Goal: Book appointment/travel/reservation

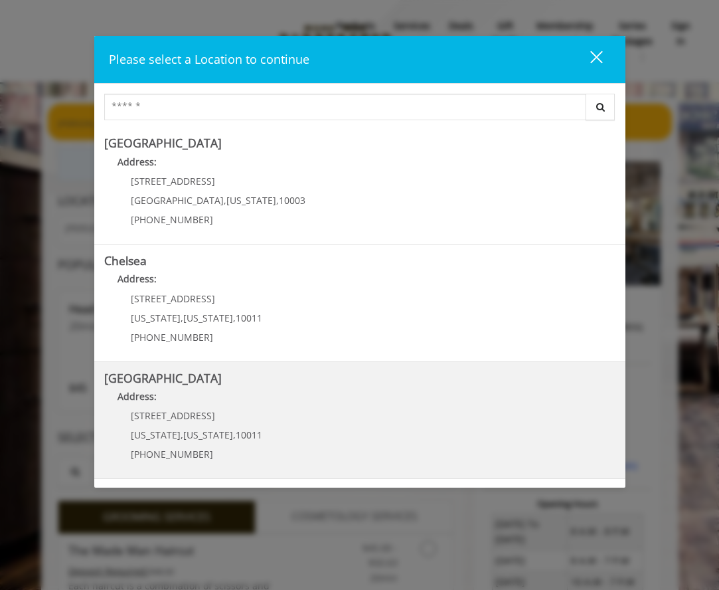
click at [120, 385] on b "[GEOGRAPHIC_DATA]" at bounding box center [163, 378] width 118 height 16
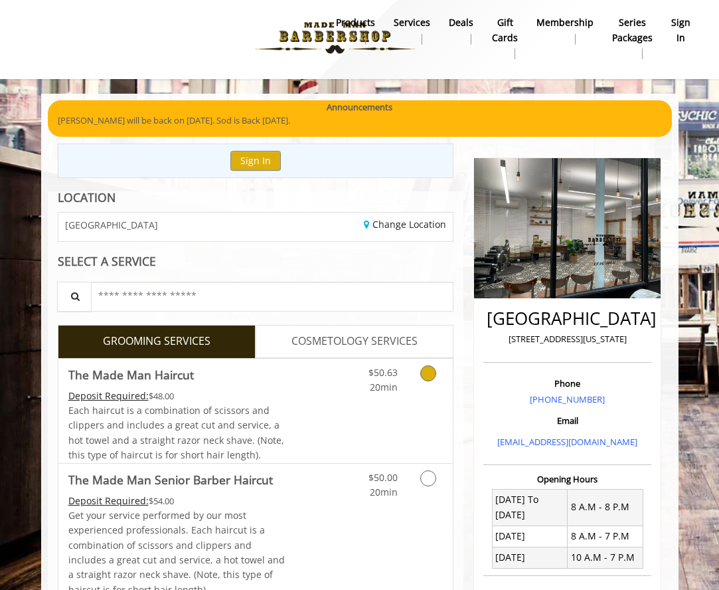
scroll to position [4, 0]
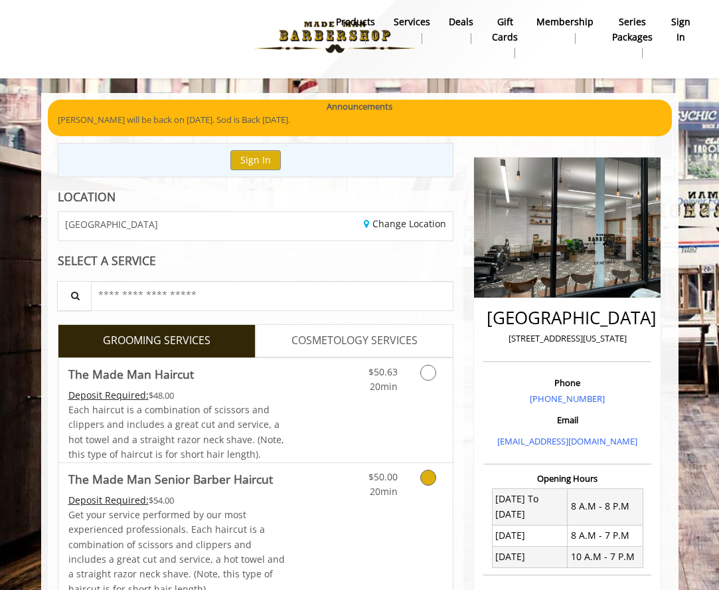
click at [429, 474] on icon "Grooming services" at bounding box center [428, 478] width 16 height 16
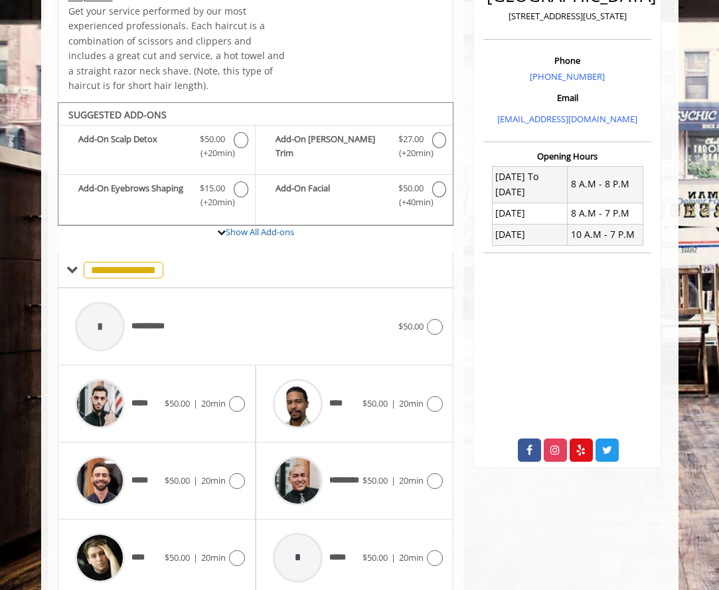
scroll to position [373, 0]
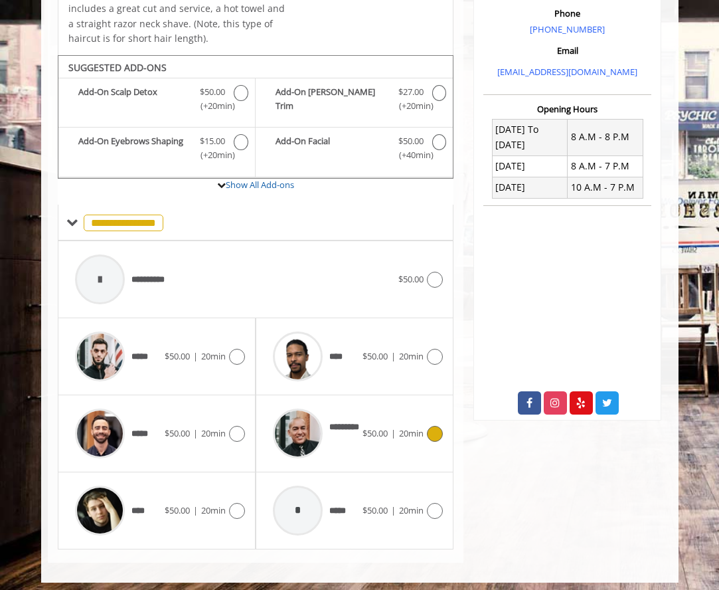
click at [433, 428] on icon at bounding box center [435, 434] width 16 height 16
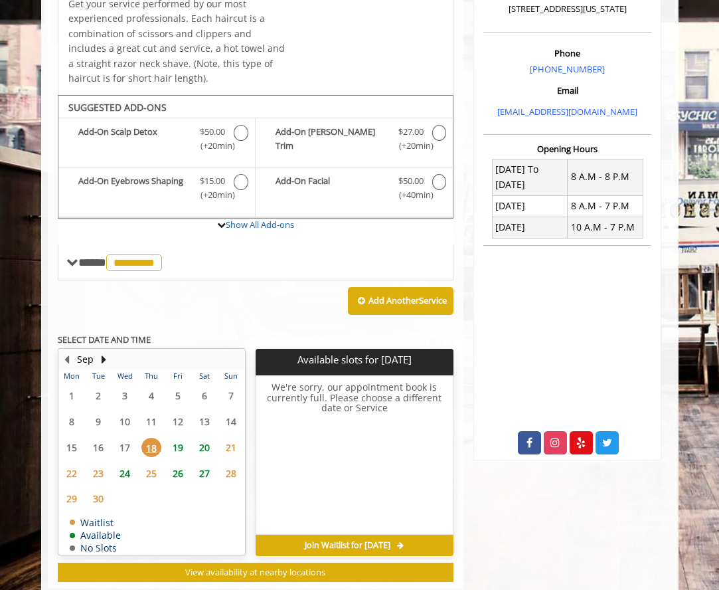
scroll to position [358, 0]
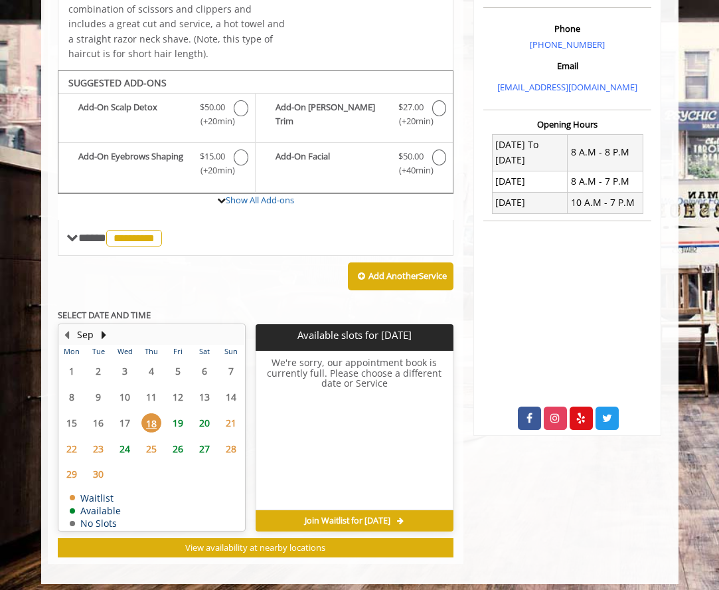
click at [207, 416] on span "20" at bounding box center [205, 422] width 20 height 19
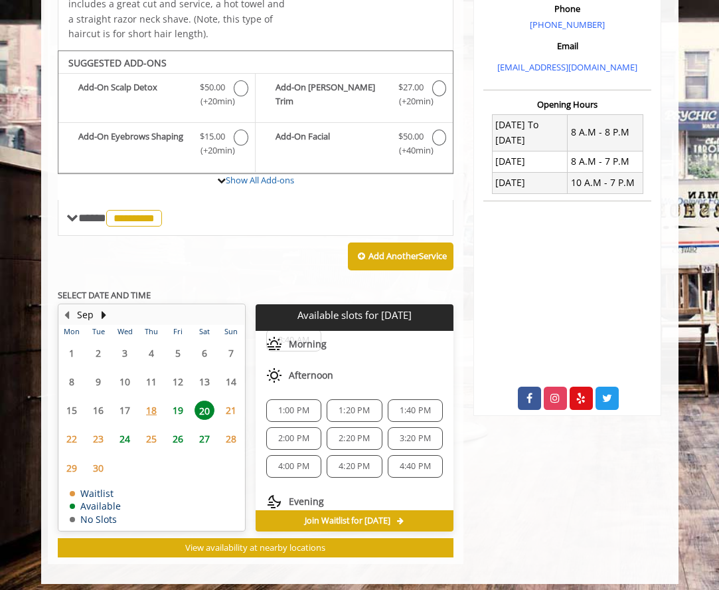
scroll to position [52, 0]
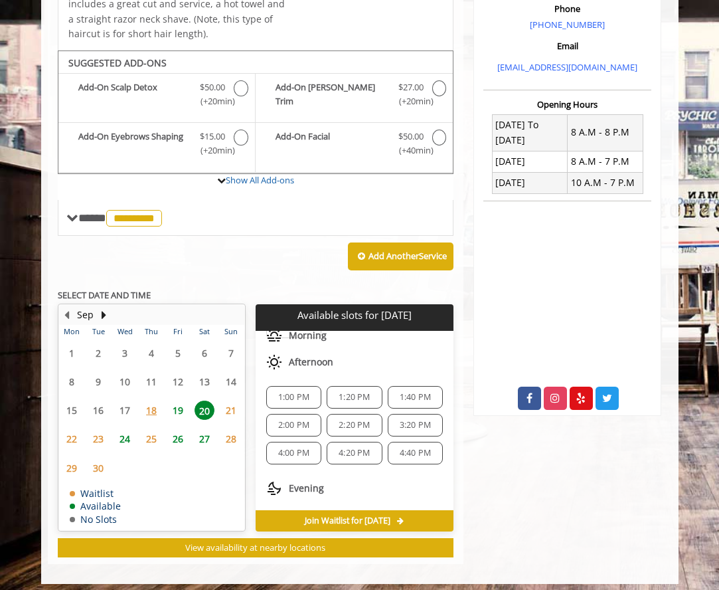
click at [348, 422] on span "2:20 PM" at bounding box center [354, 425] width 31 height 11
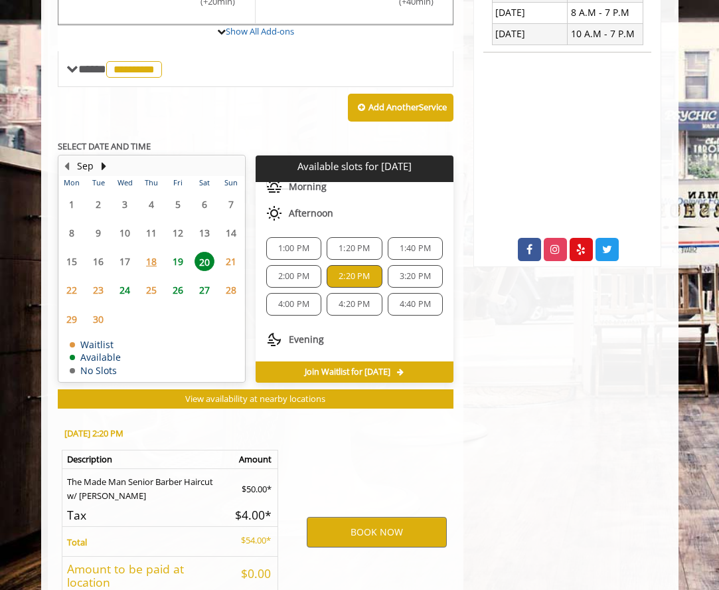
scroll to position [622, 0]
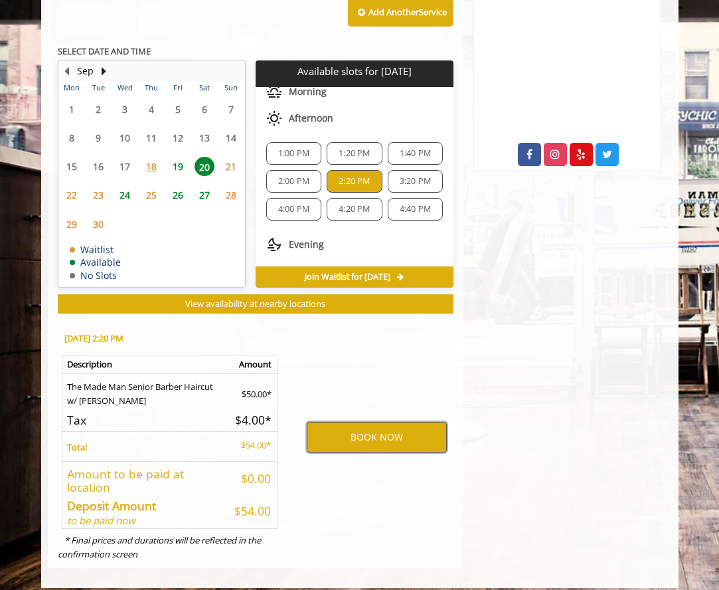
click at [377, 430] on button "BOOK NOW" at bounding box center [377, 437] width 140 height 31
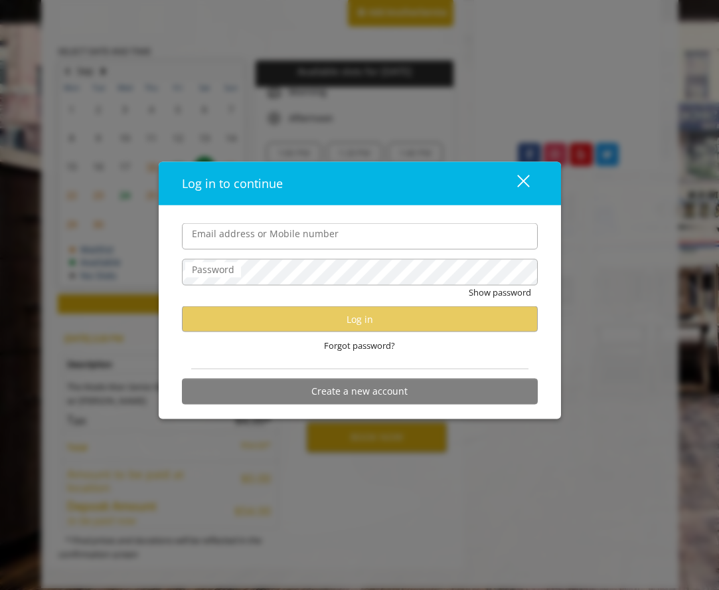
click at [212, 231] on input "Email address or Mobile number" at bounding box center [360, 236] width 356 height 27
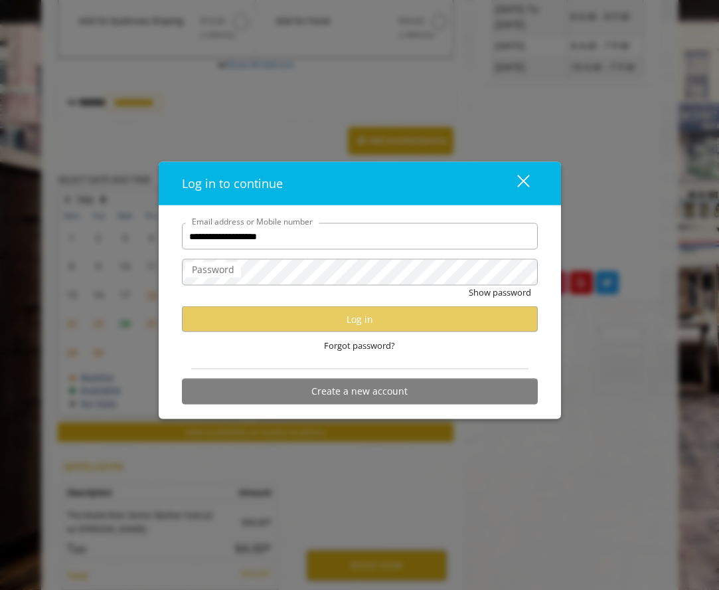
scroll to position [492, 0]
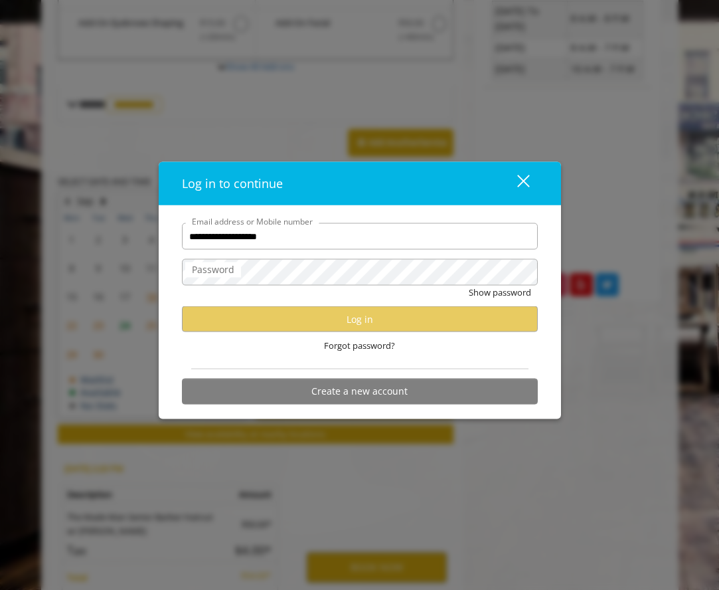
type input "**********"
click at [212, 272] on label "Password" at bounding box center [213, 269] width 56 height 15
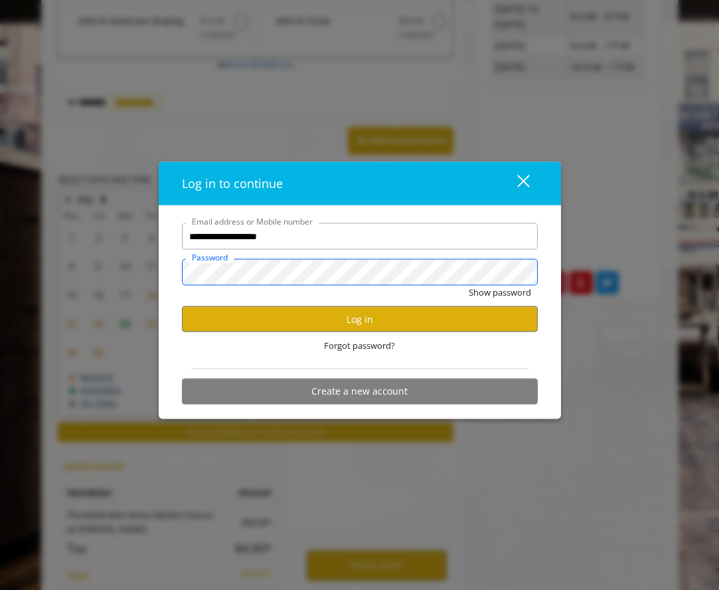
scroll to position [494, 0]
click at [359, 322] on button "Log in" at bounding box center [360, 319] width 356 height 26
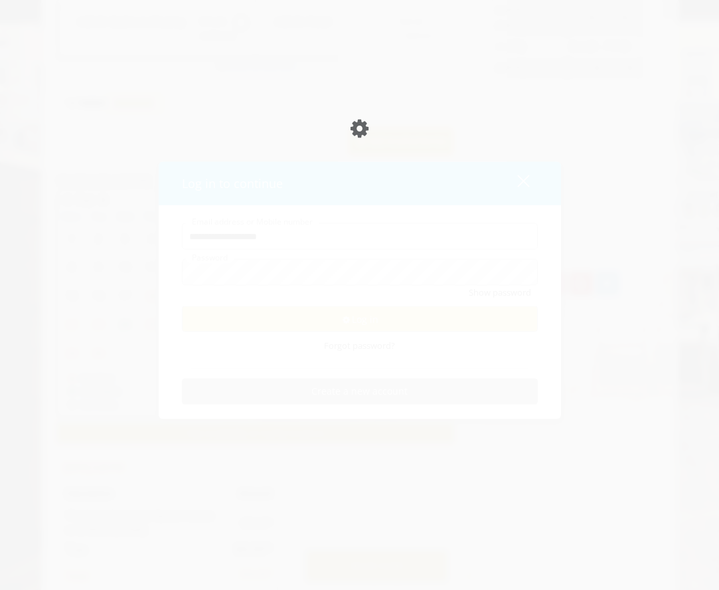
scroll to position [491, 0]
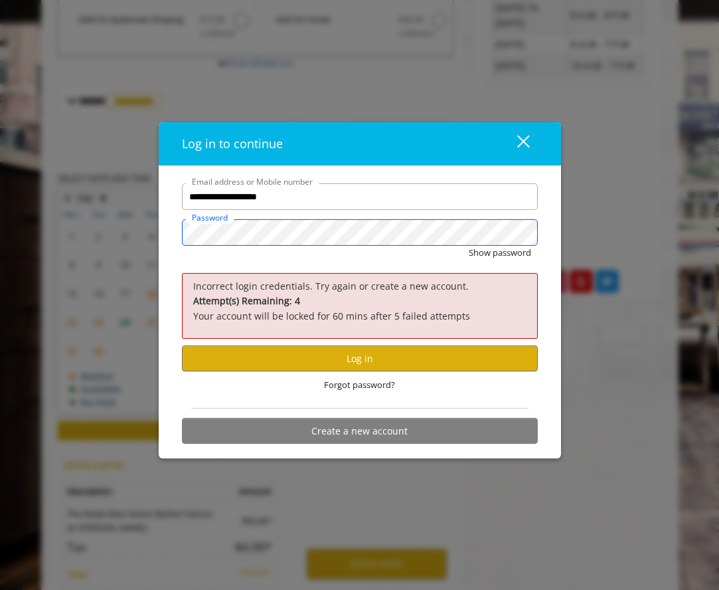
click at [169, 234] on div "**********" at bounding box center [360, 312] width 403 height 292
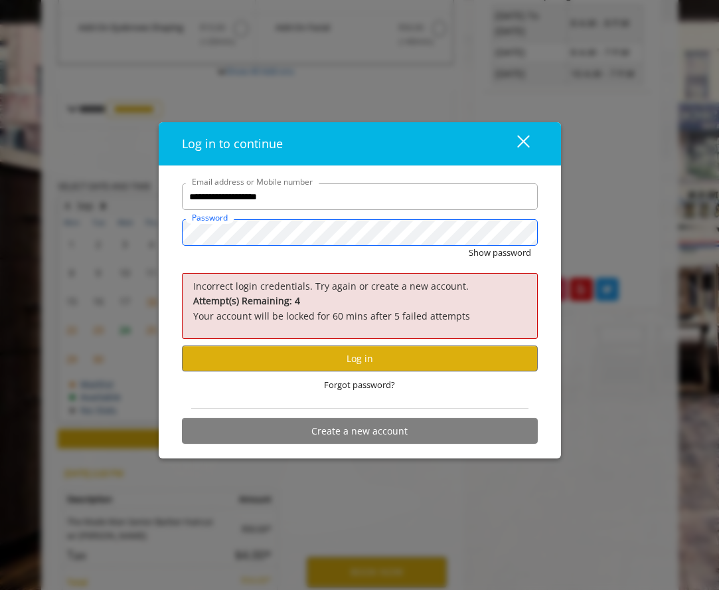
scroll to position [487, 0]
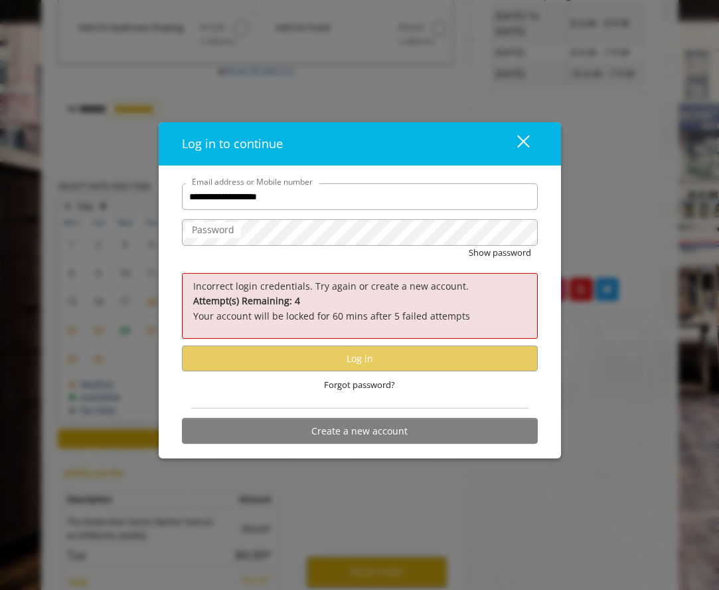
drag, startPoint x: 204, startPoint y: 234, endPoint x: 217, endPoint y: 234, distance: 13.3
click at [208, 232] on label "Password" at bounding box center [213, 230] width 56 height 15
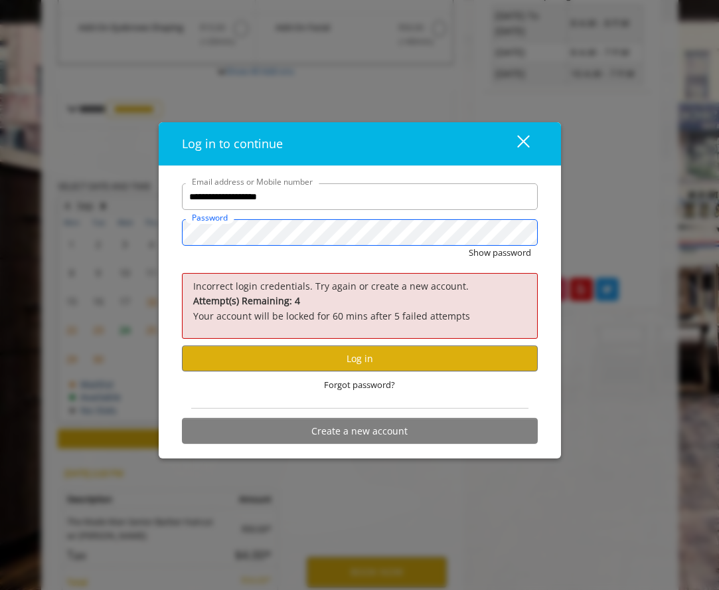
scroll to position [468, 0]
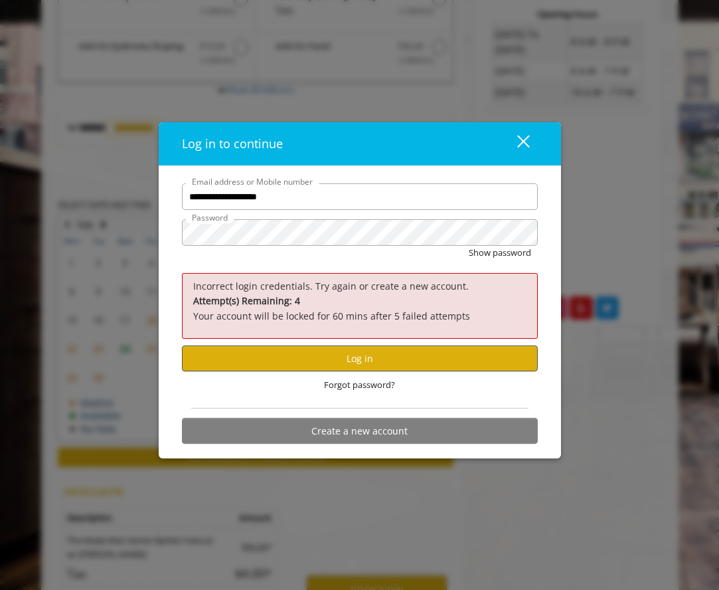
click at [366, 364] on button "Log in" at bounding box center [360, 358] width 356 height 26
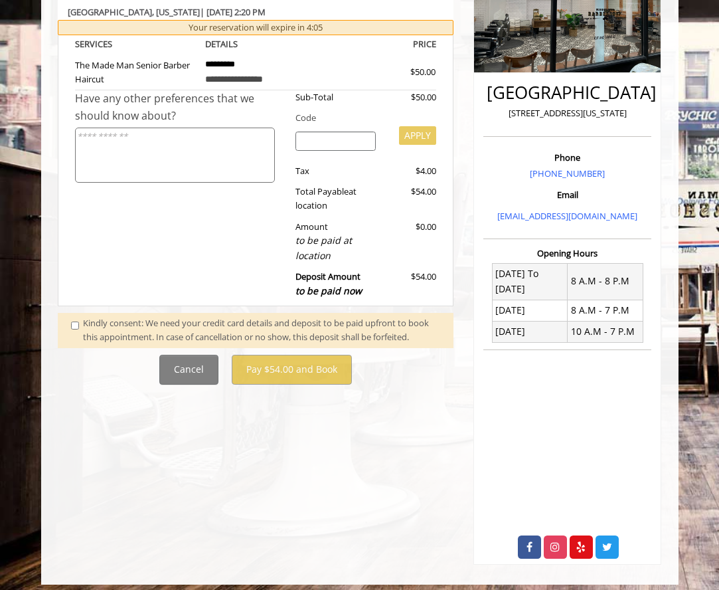
scroll to position [414, 0]
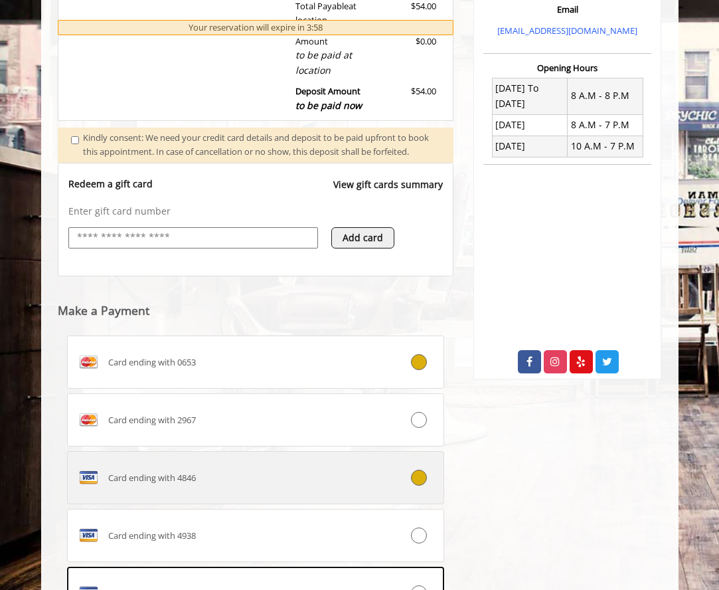
click at [417, 479] on icon at bounding box center [419, 478] width 16 height 16
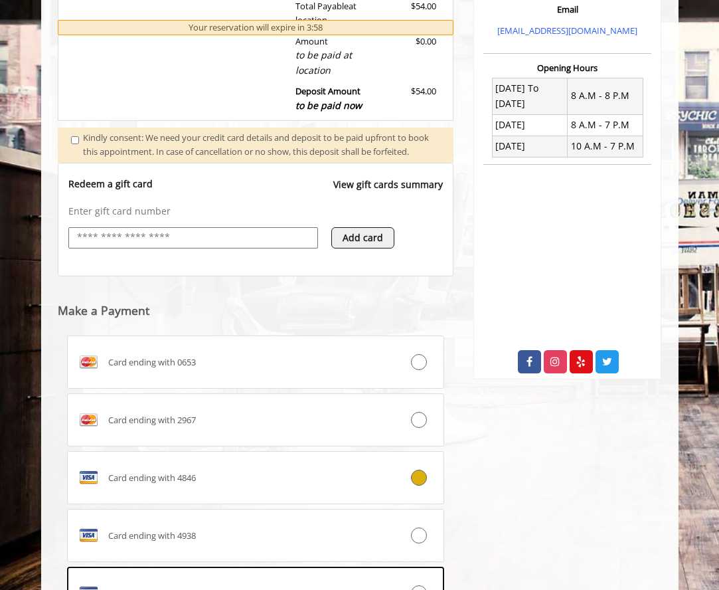
scroll to position [617, 0]
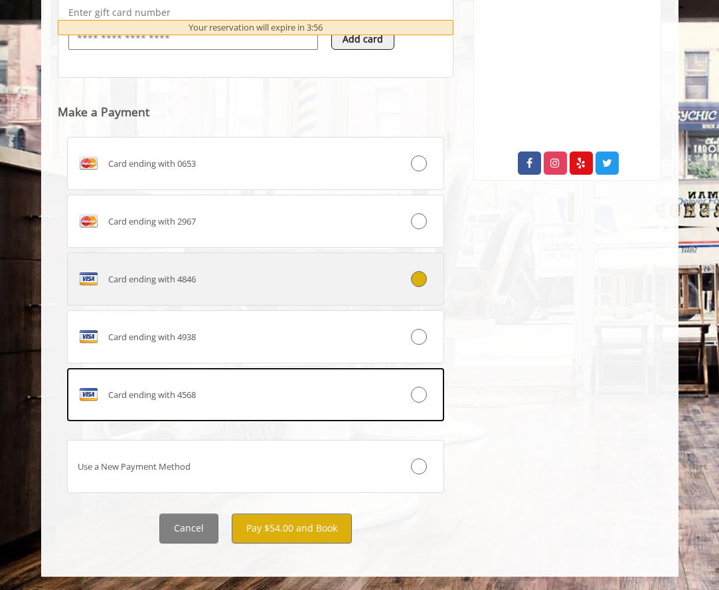
click at [420, 281] on icon at bounding box center [419, 279] width 16 height 16
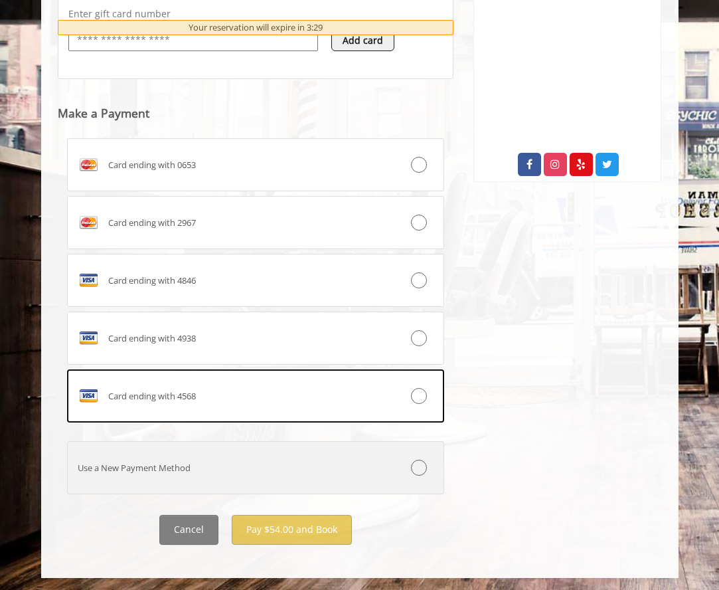
scroll to position [612, 0]
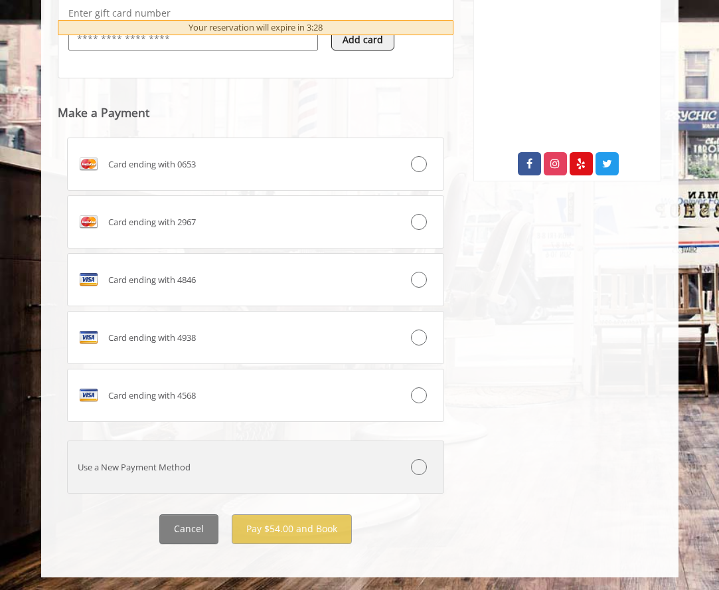
click at [116, 478] on label "Use a New Payment Method" at bounding box center [256, 466] width 378 height 53
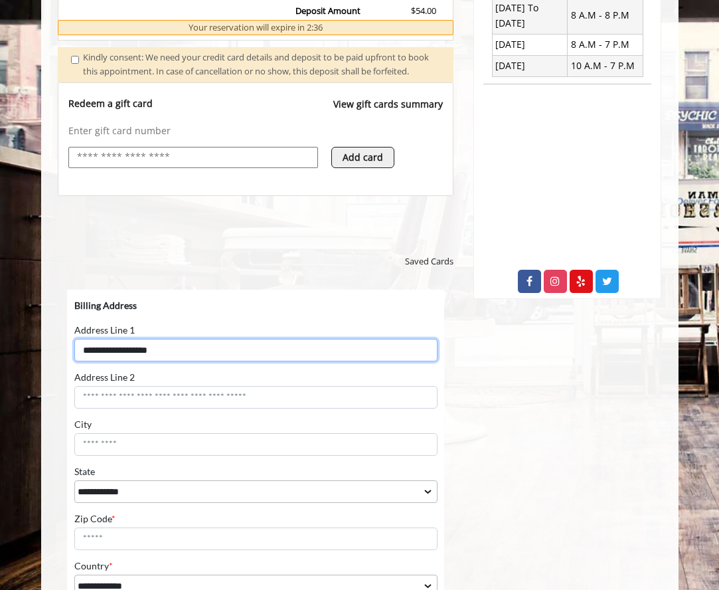
scroll to position [494, 0]
type input "**********"
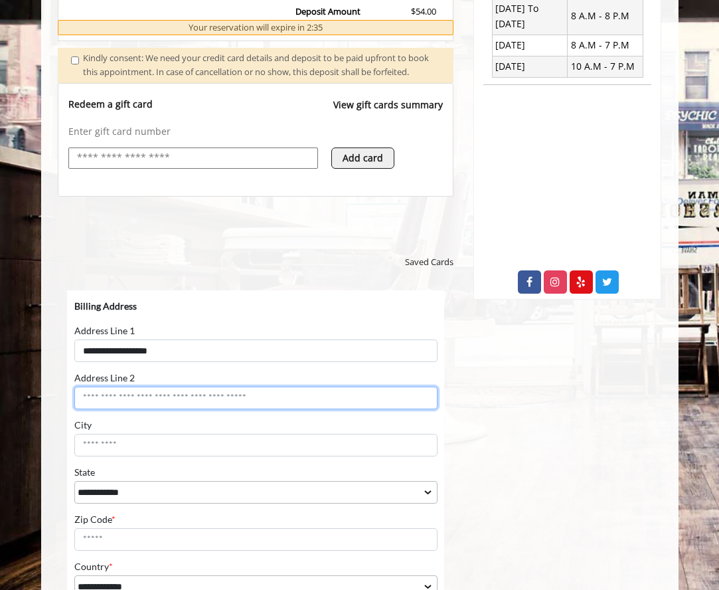
drag, startPoint x: 104, startPoint y: 393, endPoint x: 107, endPoint y: 400, distance: 7.4
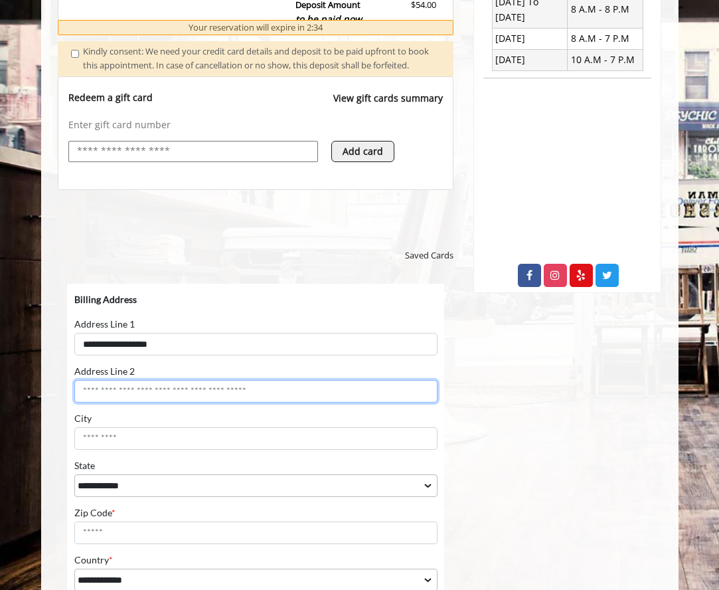
scroll to position [499, 0]
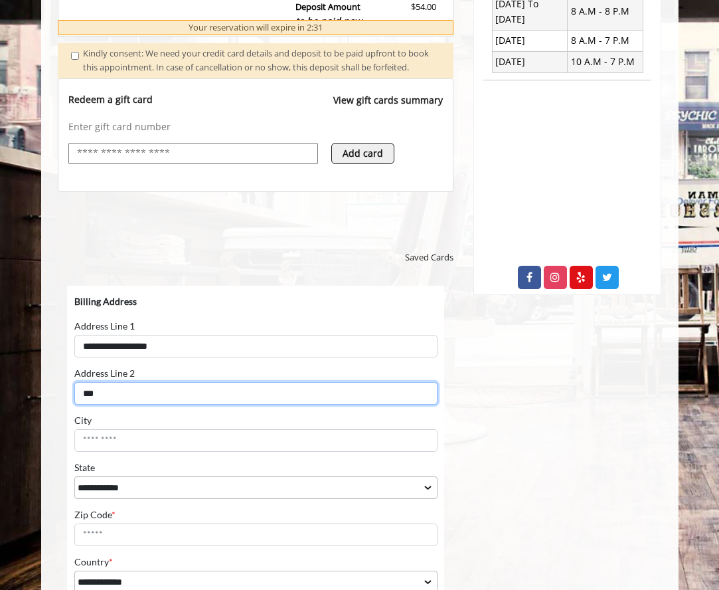
type input "***"
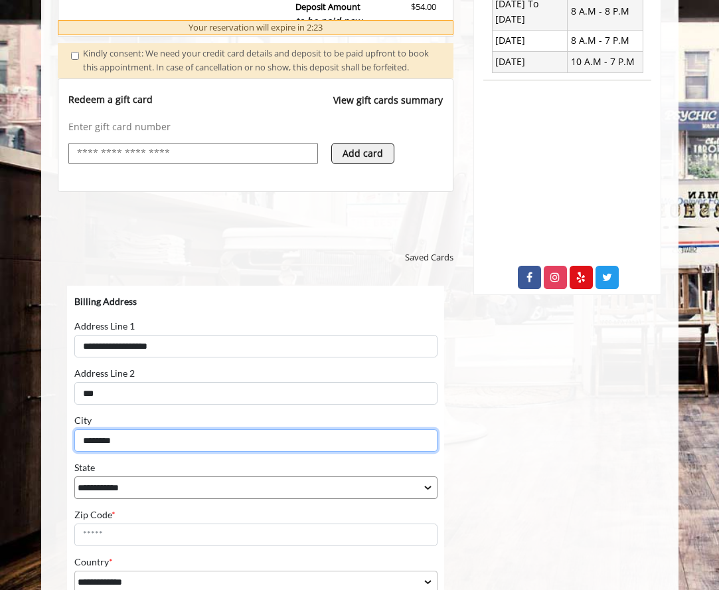
type input "********"
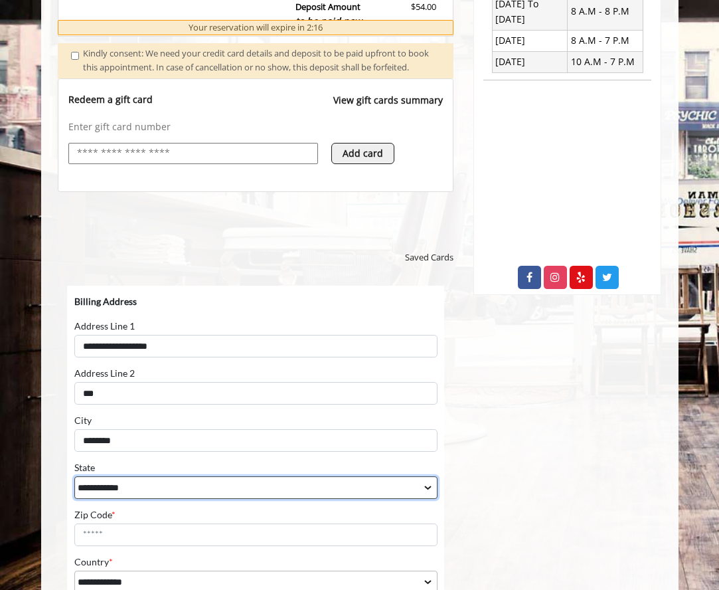
select select "**"
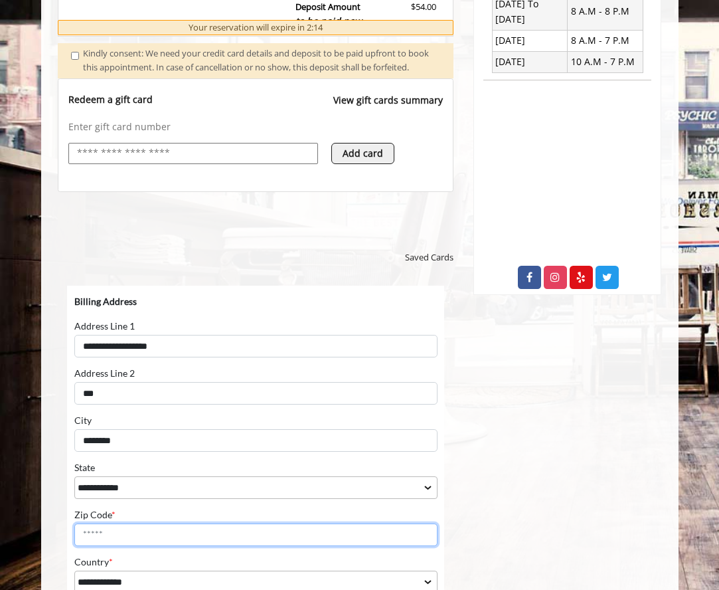
drag, startPoint x: 116, startPoint y: 535, endPoint x: 134, endPoint y: 535, distance: 18.6
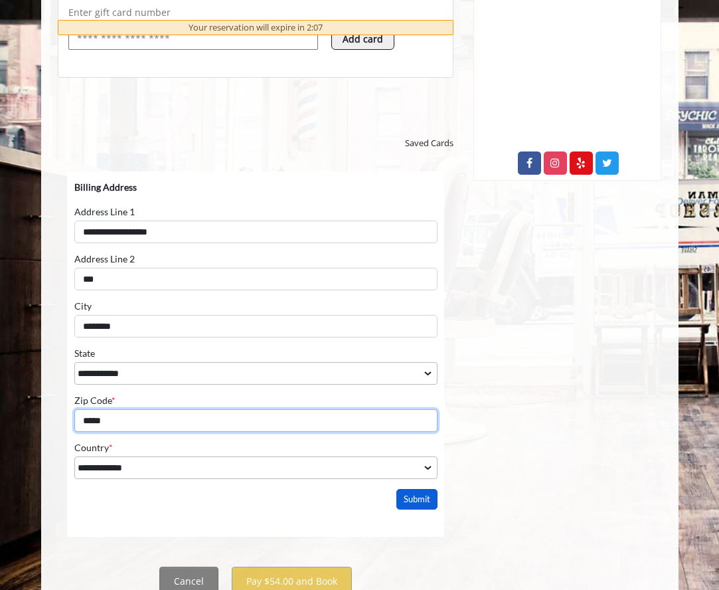
scroll to position [614, 0]
type input "*****"
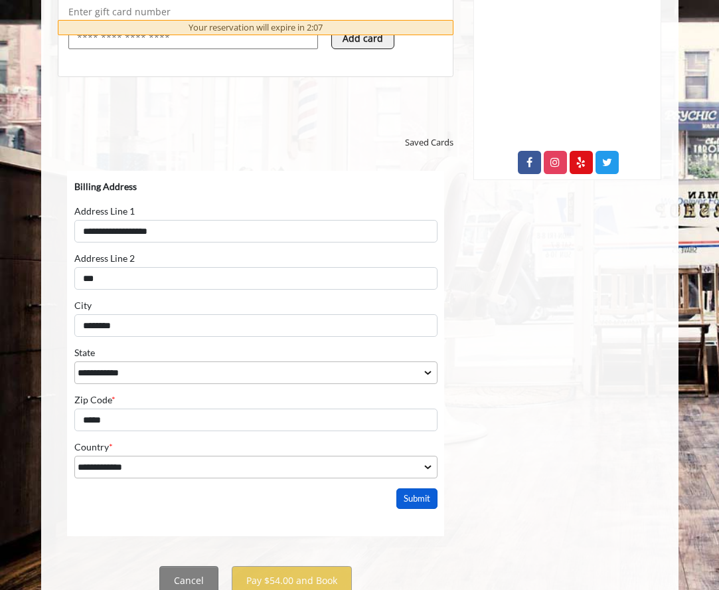
scroll to position [614, 1]
click at [411, 498] on button "Submit" at bounding box center [416, 498] width 41 height 21
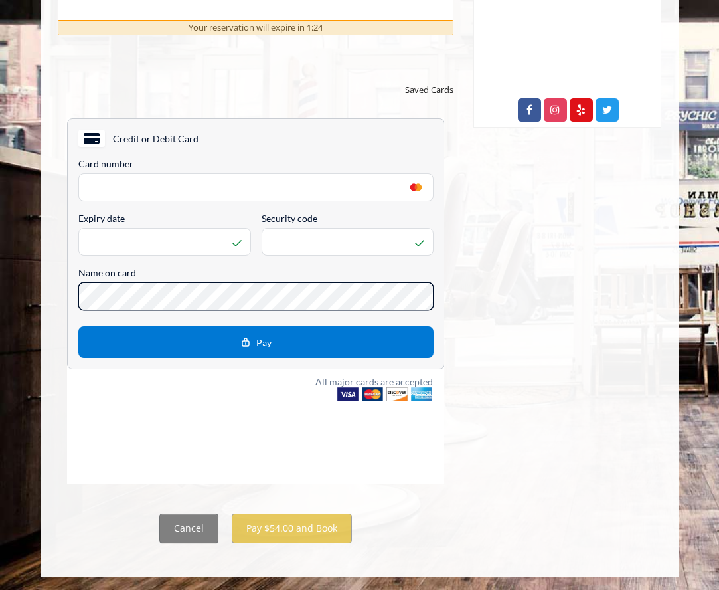
scroll to position [670, 0]
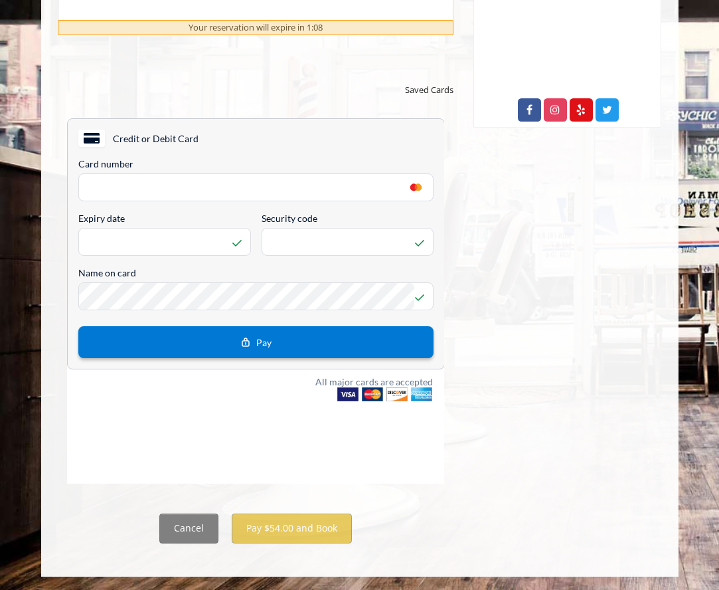
click at [258, 341] on span "Pay" at bounding box center [263, 342] width 15 height 11
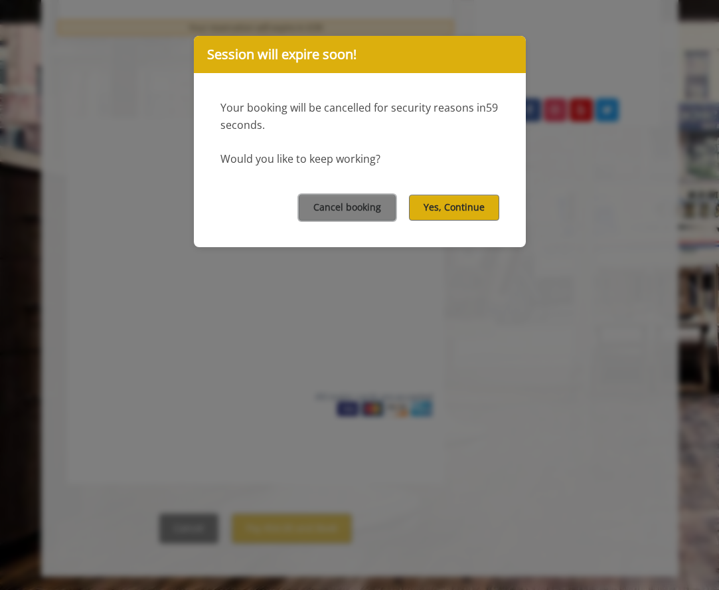
scroll to position [668, 0]
click at [452, 203] on button "Yes, Continue" at bounding box center [454, 208] width 90 height 26
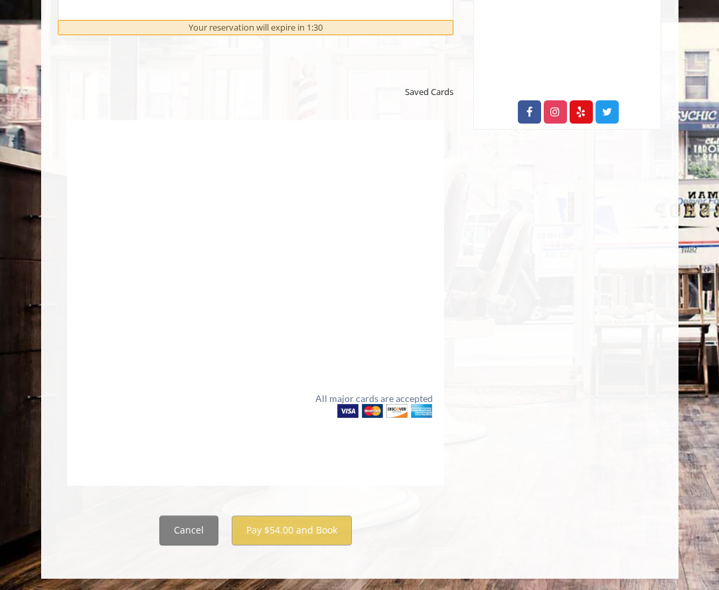
scroll to position [664, 0]
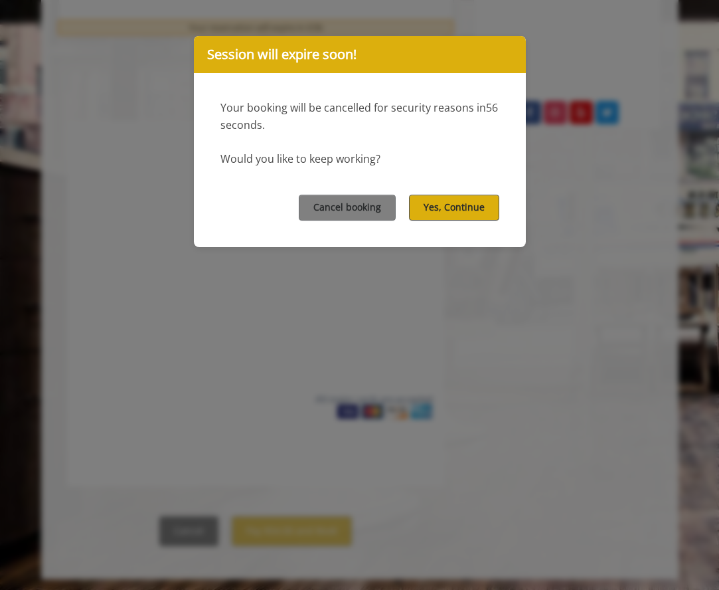
click at [450, 209] on button "Yes, Continue" at bounding box center [454, 208] width 90 height 26
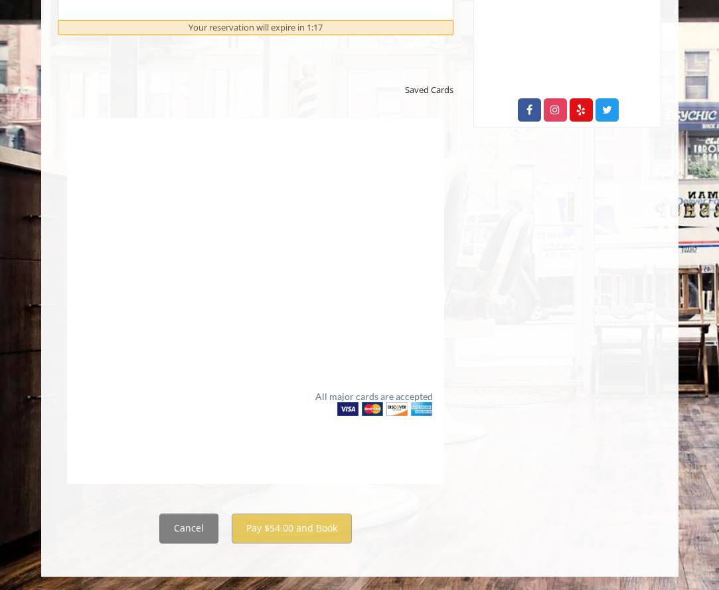
scroll to position [666, 0]
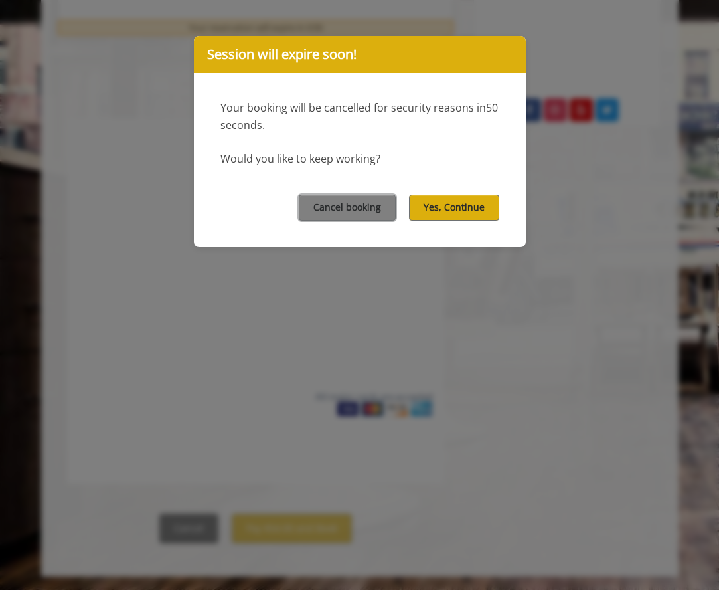
drag, startPoint x: 466, startPoint y: 204, endPoint x: 453, endPoint y: 211, distance: 15.2
click at [466, 205] on button "Yes, Continue" at bounding box center [454, 208] width 90 height 26
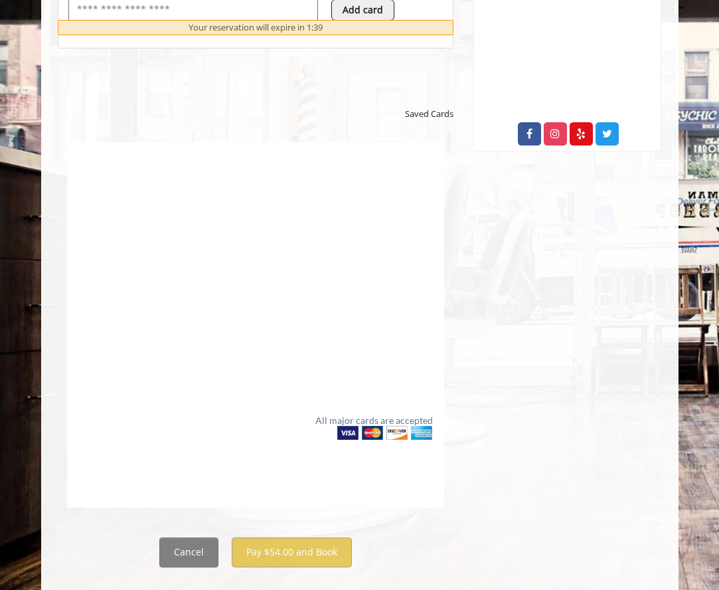
scroll to position [634, 0]
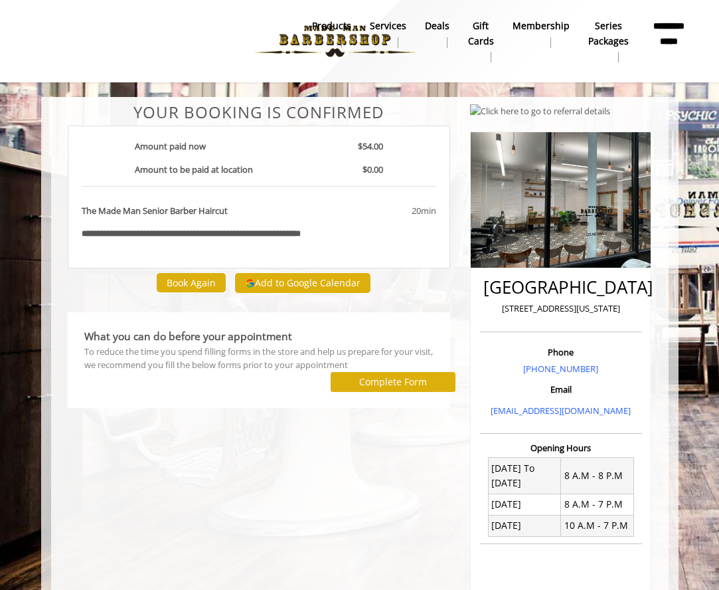
click at [309, 279] on button "Add to Google Calendar" at bounding box center [303, 283] width 136 height 20
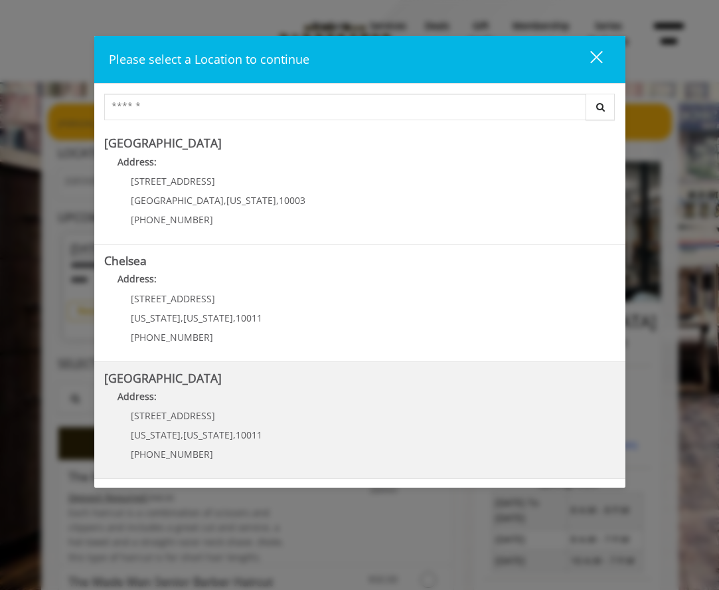
click at [156, 390] on b "Address:" at bounding box center [137, 396] width 39 height 13
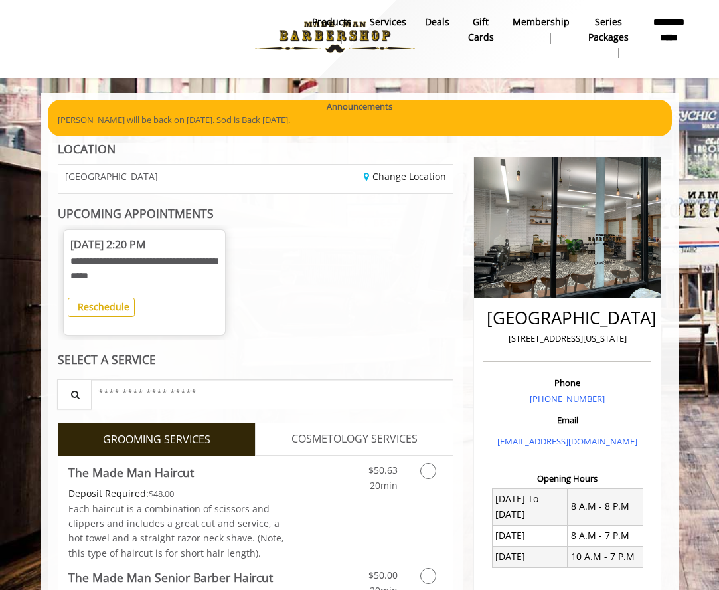
scroll to position [7, 0]
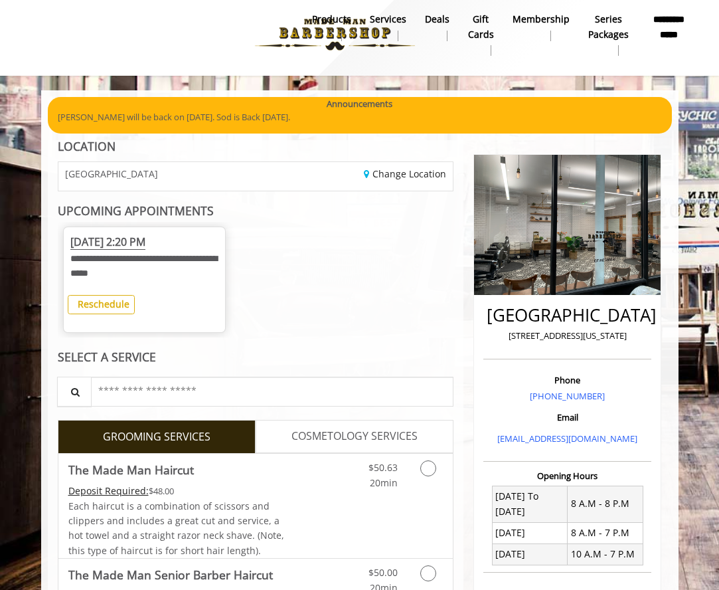
click at [535, 57] on li "Membership" at bounding box center [542, 34] width 76 height 49
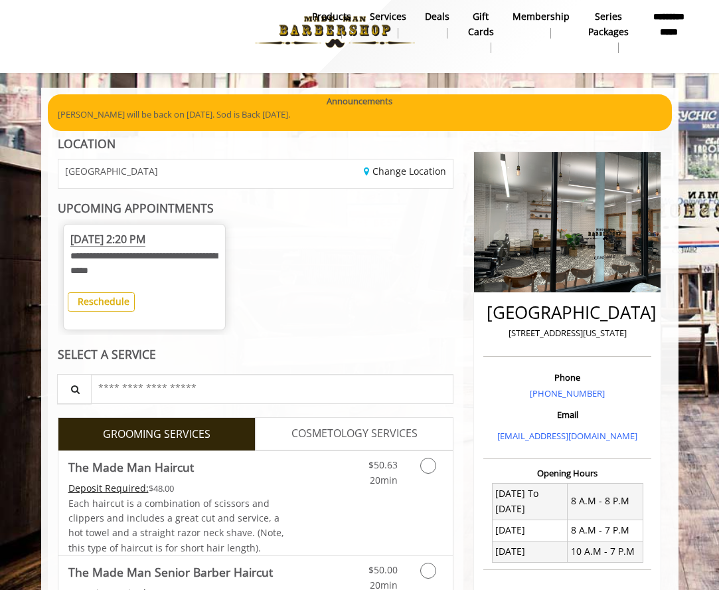
click at [657, 33] on b "**********" at bounding box center [669, 23] width 43 height 29
